Goal: Check status: Check status

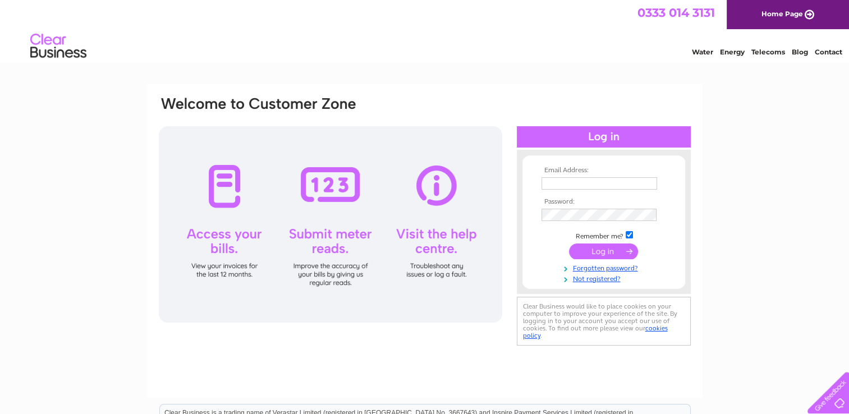
type input "[EMAIL_ADDRESS][DOMAIN_NAME]"
click at [606, 247] on input "submit" at bounding box center [603, 252] width 69 height 16
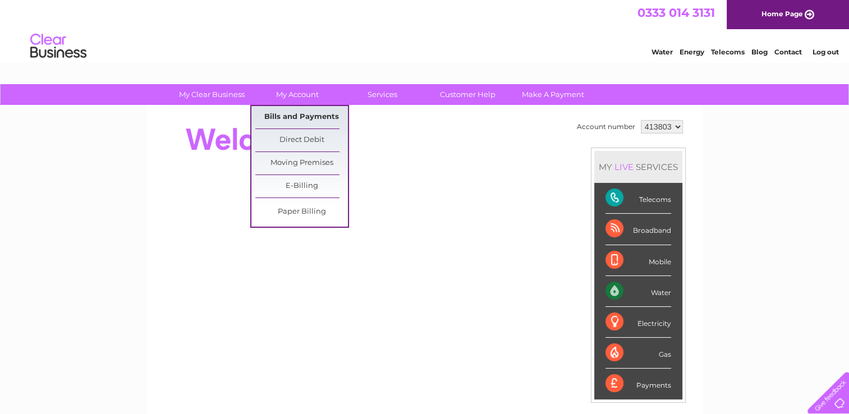
click at [291, 118] on link "Bills and Payments" at bounding box center [301, 117] width 93 height 22
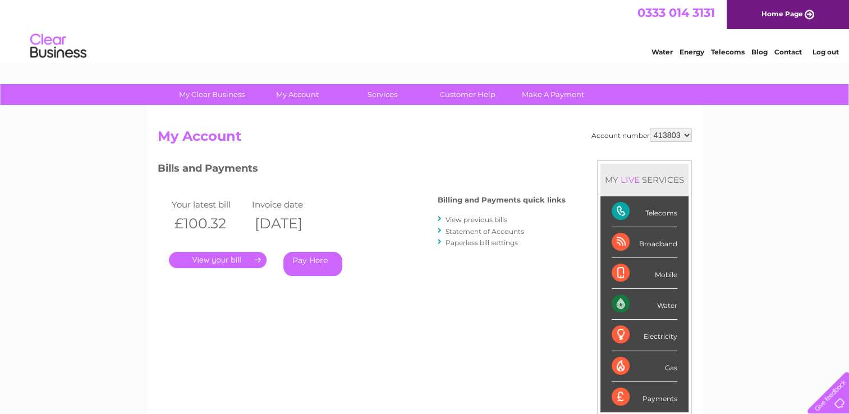
click at [213, 259] on link "." at bounding box center [218, 260] width 98 height 16
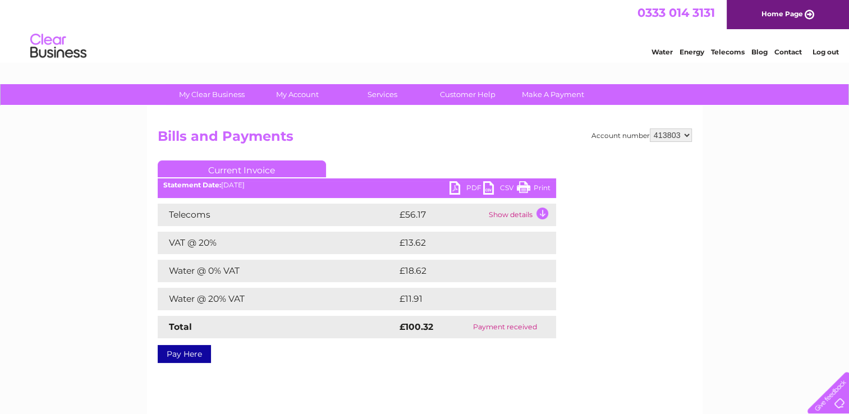
click at [540, 214] on td "Show details" at bounding box center [521, 215] width 70 height 22
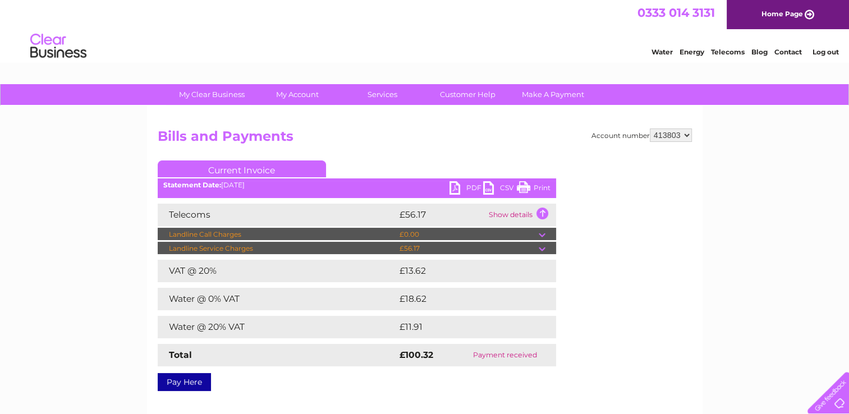
click at [540, 246] on td at bounding box center [547, 248] width 17 height 13
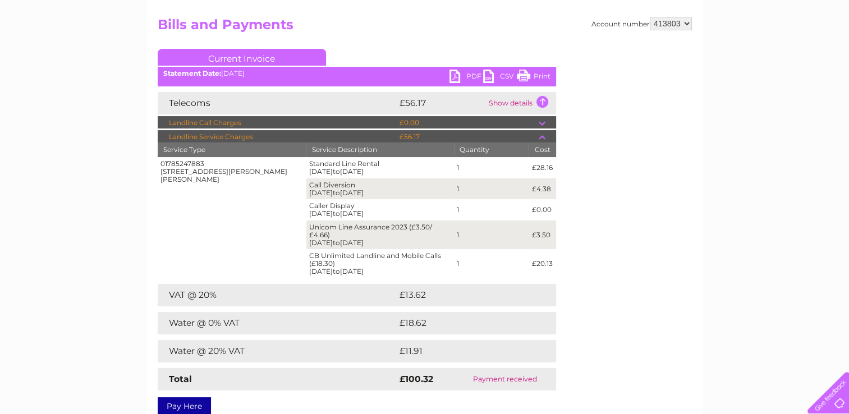
scroll to position [112, 0]
